Goal: Find contact information: Find contact information

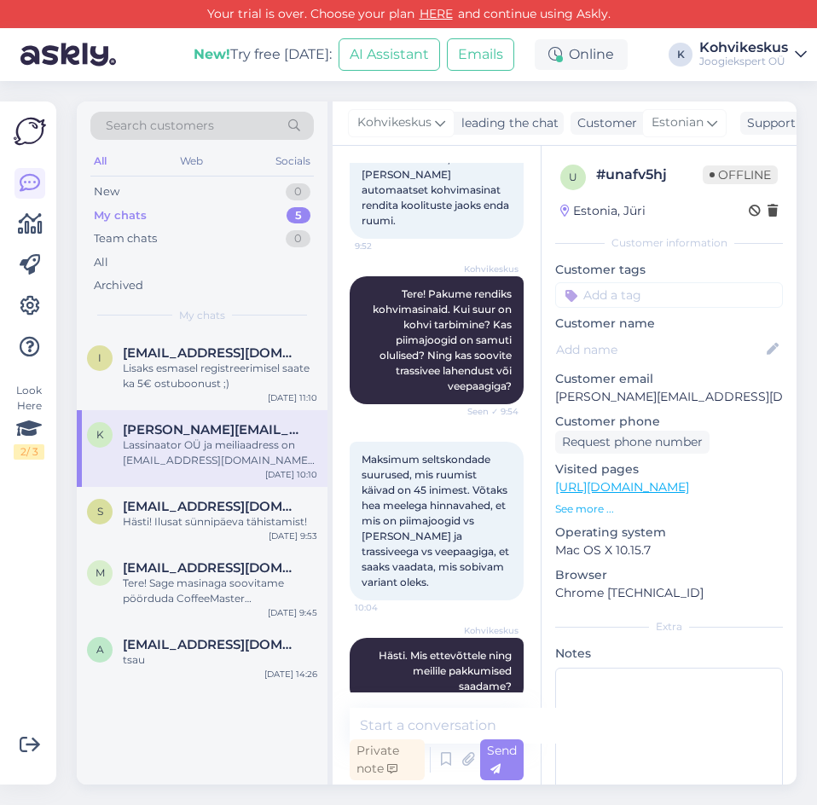
scroll to position [262, 0]
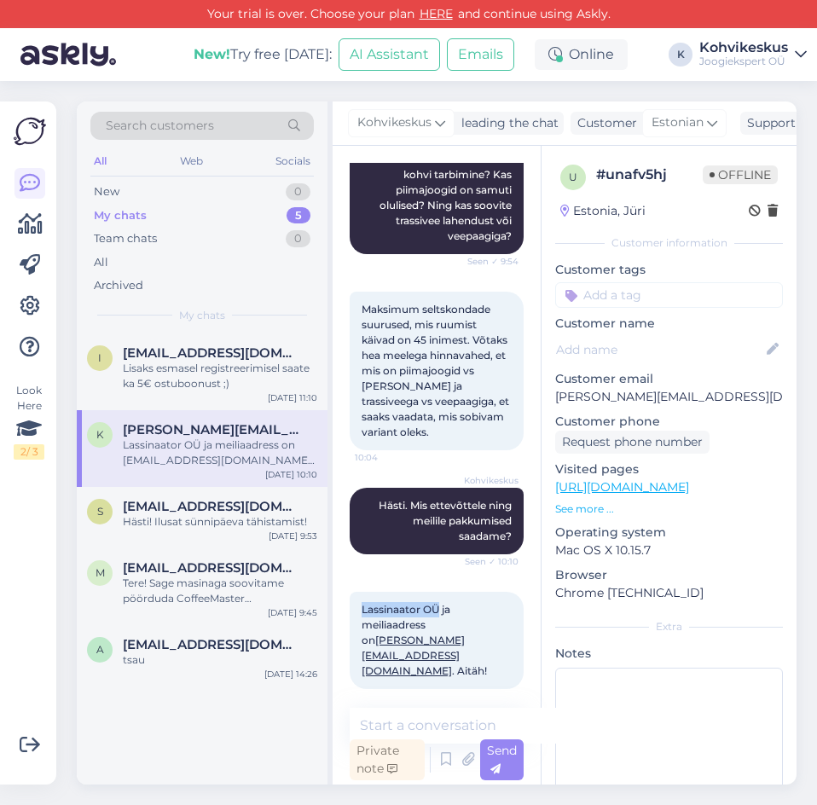
drag, startPoint x: 360, startPoint y: 622, endPoint x: 440, endPoint y: 616, distance: 80.4
click at [440, 616] on div "Lassinaator OÜ ja meiliaadress on [EMAIL_ADDRESS][DOMAIN_NAME] . Aitäh! 13:15" at bounding box center [437, 640] width 174 height 97
copy span "Lassinaator OÜ"
click at [402, 638] on span "Lassinaator OÜ ja meiliaadress on [EMAIL_ADDRESS][DOMAIN_NAME] . Aitäh!" at bounding box center [423, 640] width 125 height 74
drag, startPoint x: 357, startPoint y: 651, endPoint x: 439, endPoint y: 662, distance: 82.5
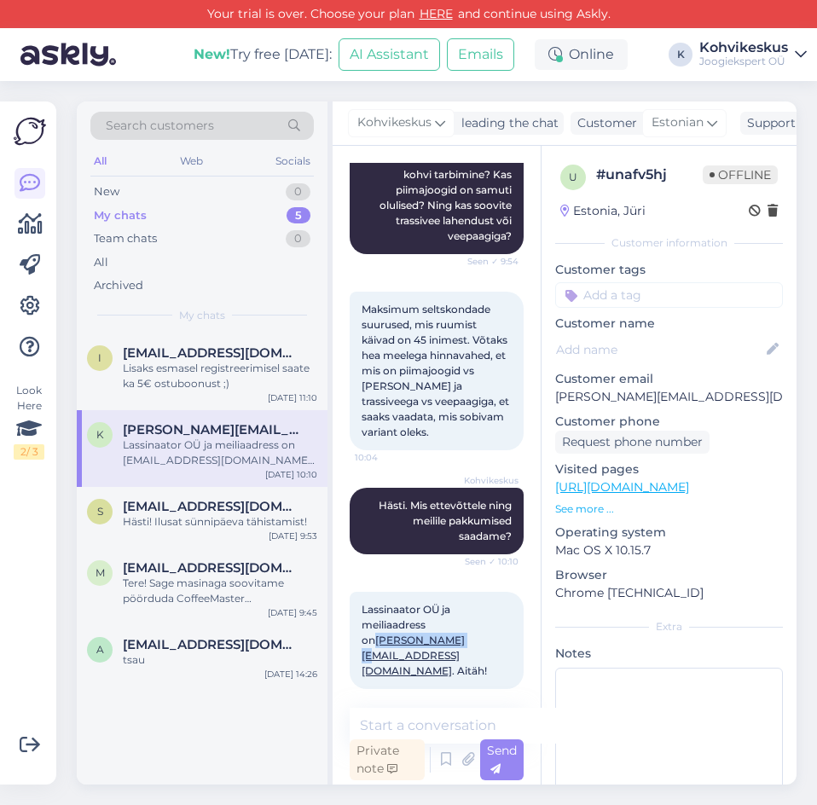
click at [439, 662] on div "Lassinaator OÜ ja meiliaadress on [EMAIL_ADDRESS][DOMAIN_NAME] . Aitäh! 13:15" at bounding box center [437, 640] width 174 height 97
copy link "[PERSON_NAME][EMAIL_ADDRESS][DOMAIN_NAME]"
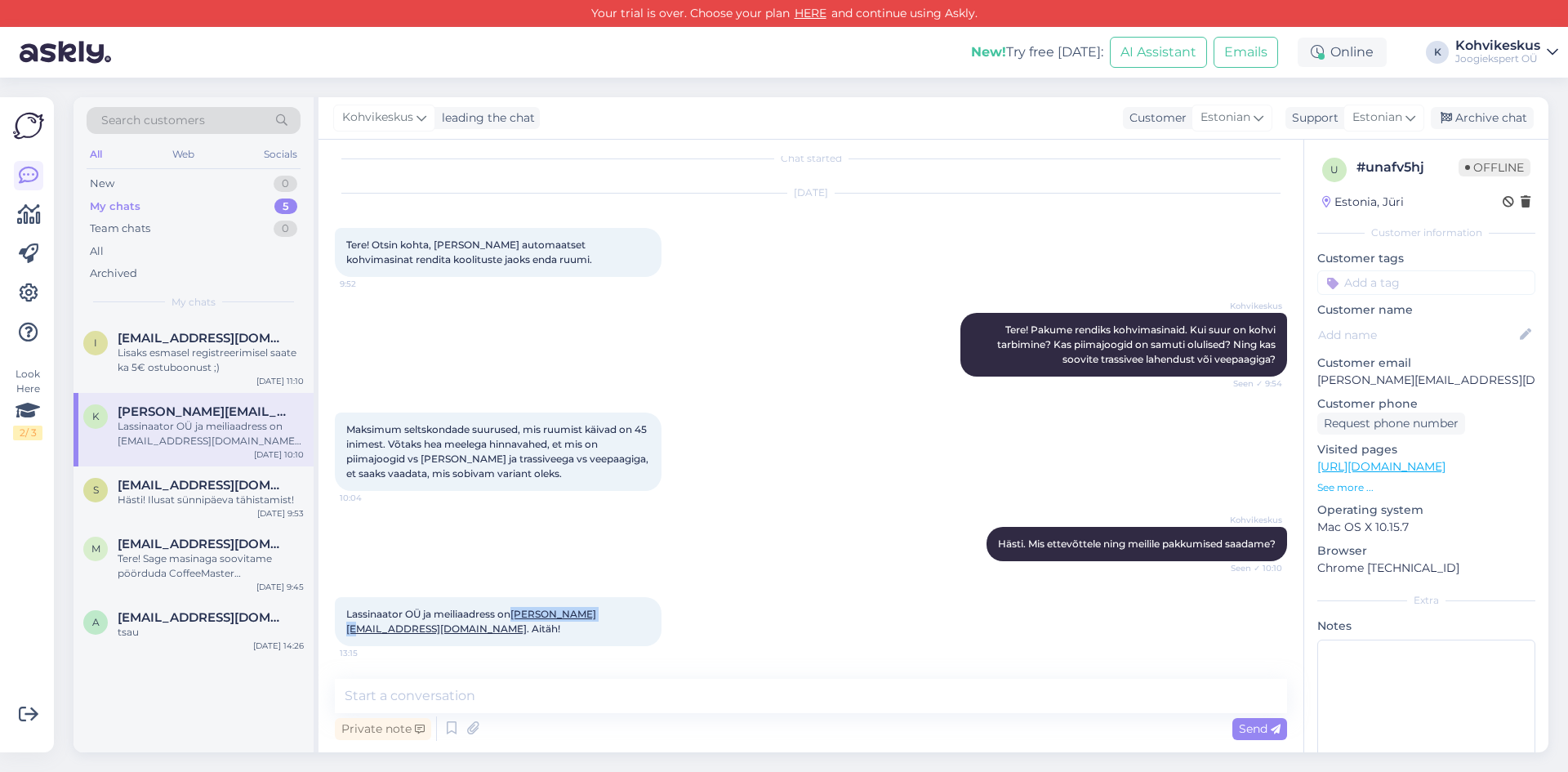
scroll to position [0, 0]
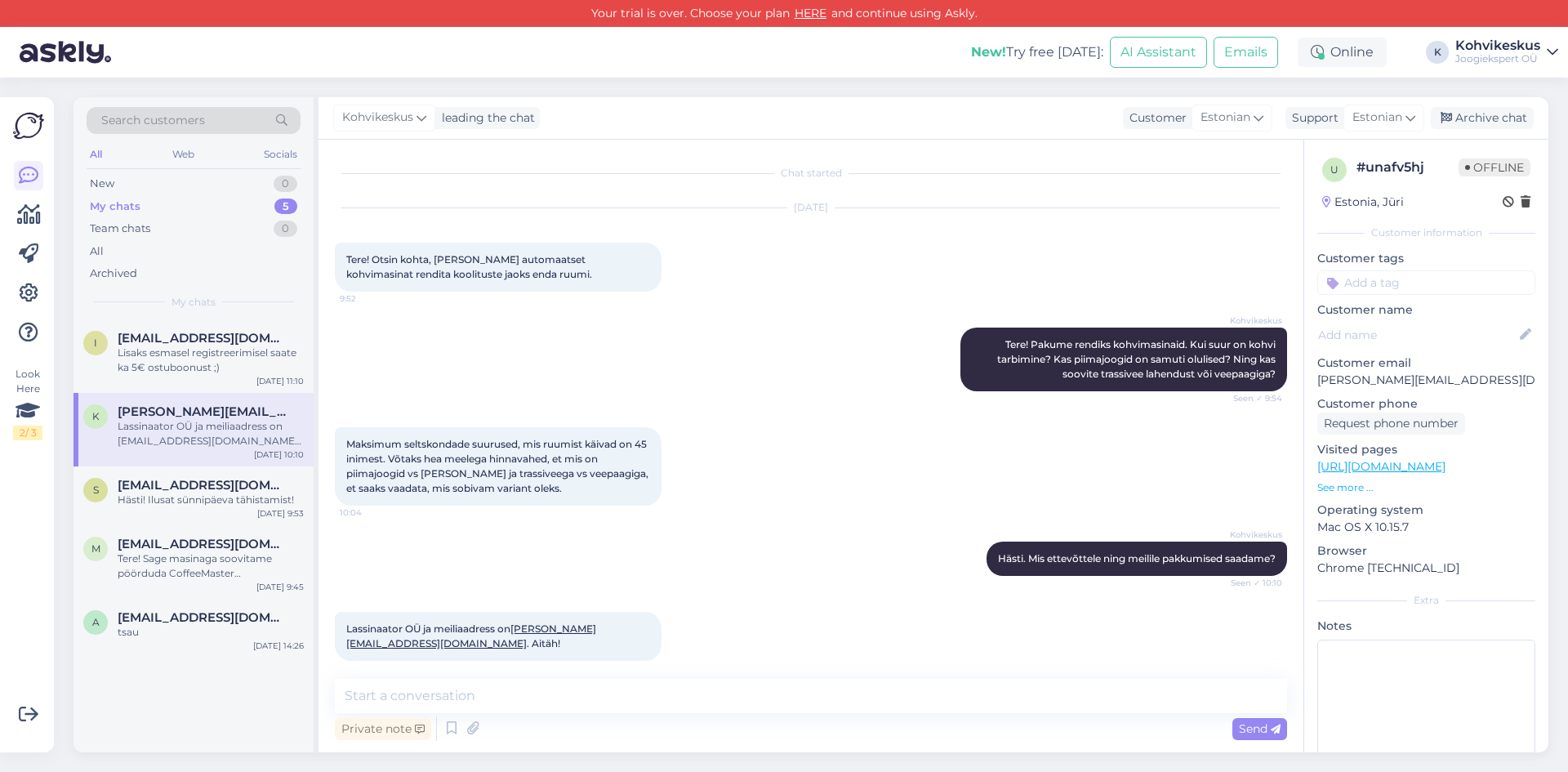
click at [782, 508] on div "Maksimum seltskondade suurused, mis ruumist käivad on 45 inimest. Võtaks hea me…" at bounding box center [811, 465] width 952 height 114
click at [501, 693] on textarea at bounding box center [811, 695] width 952 height 34
click at [473, 695] on textarea at bounding box center [811, 695] width 952 height 34
